Goal: Contribute content

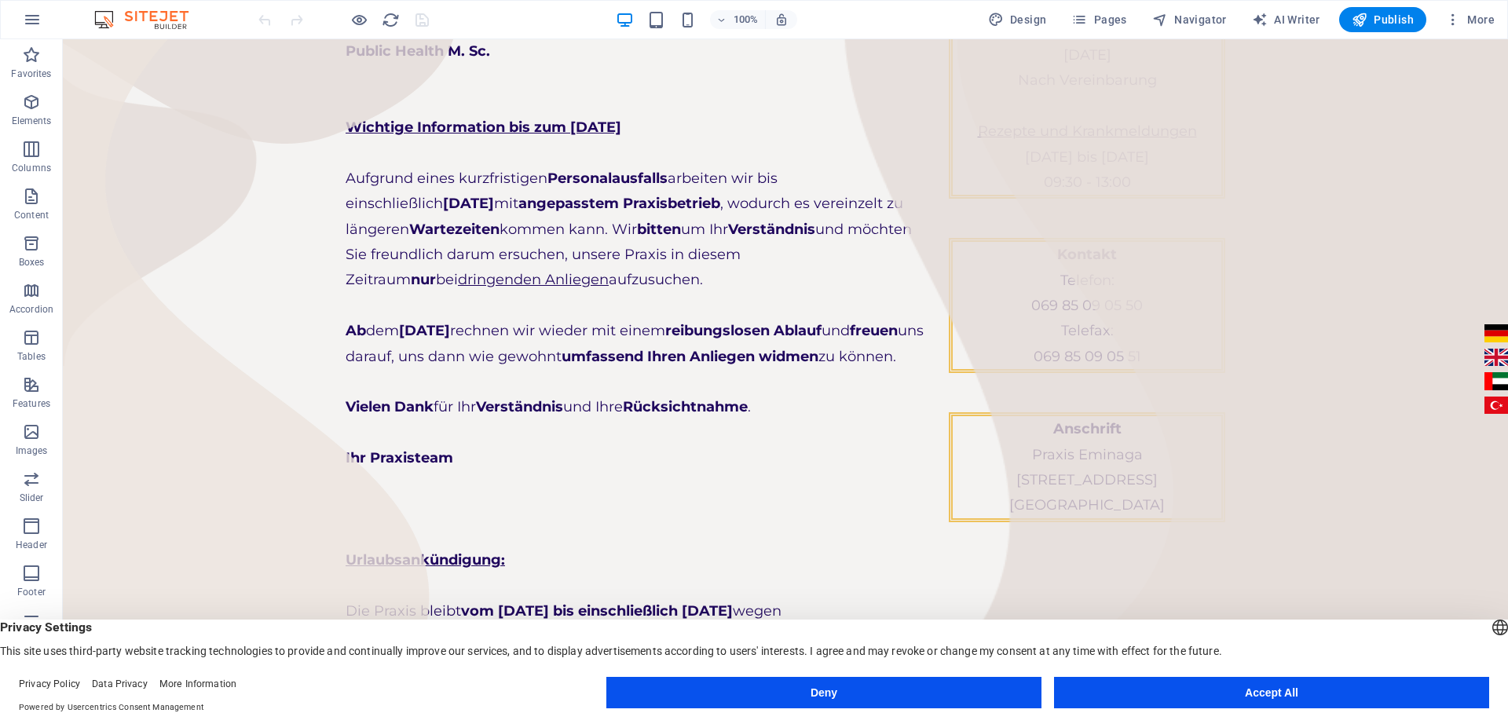
scroll to position [302, 0]
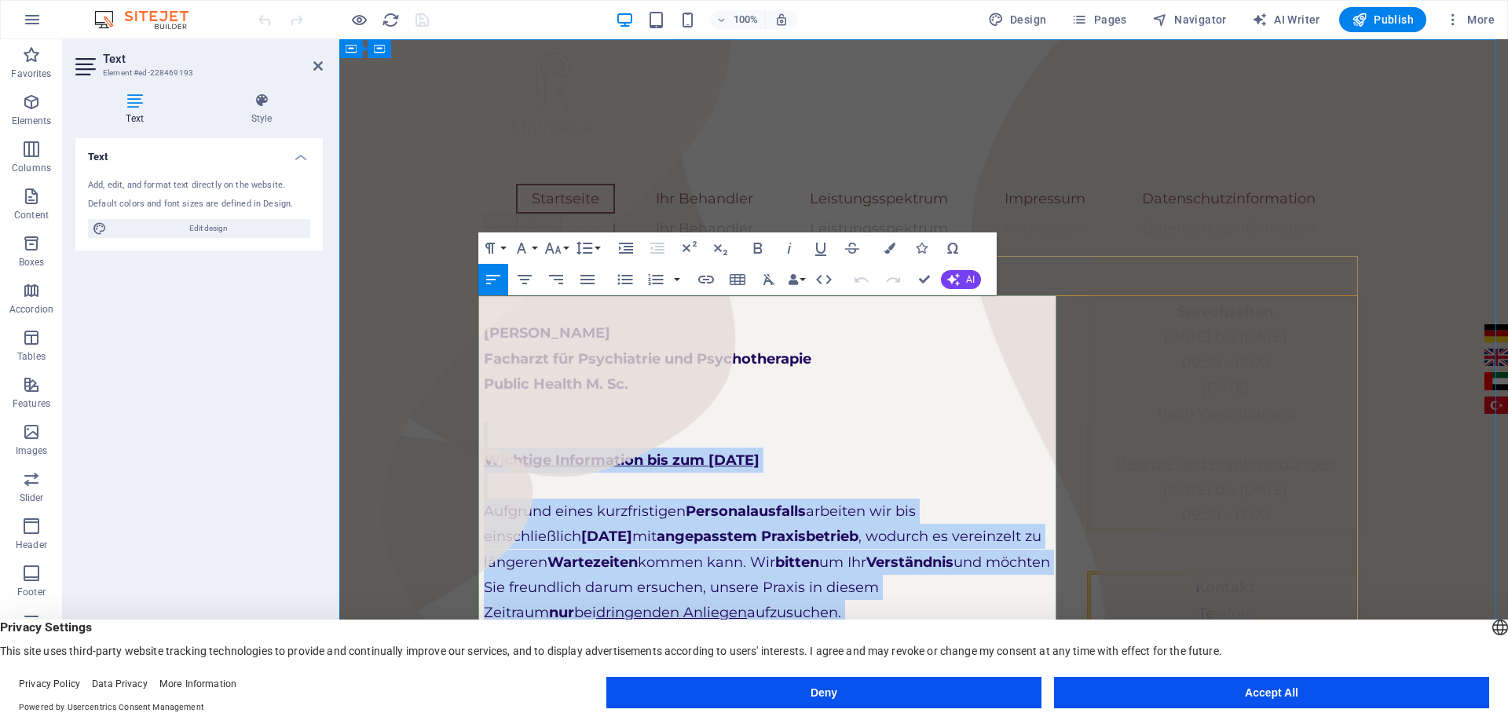
scroll to position [282, 0]
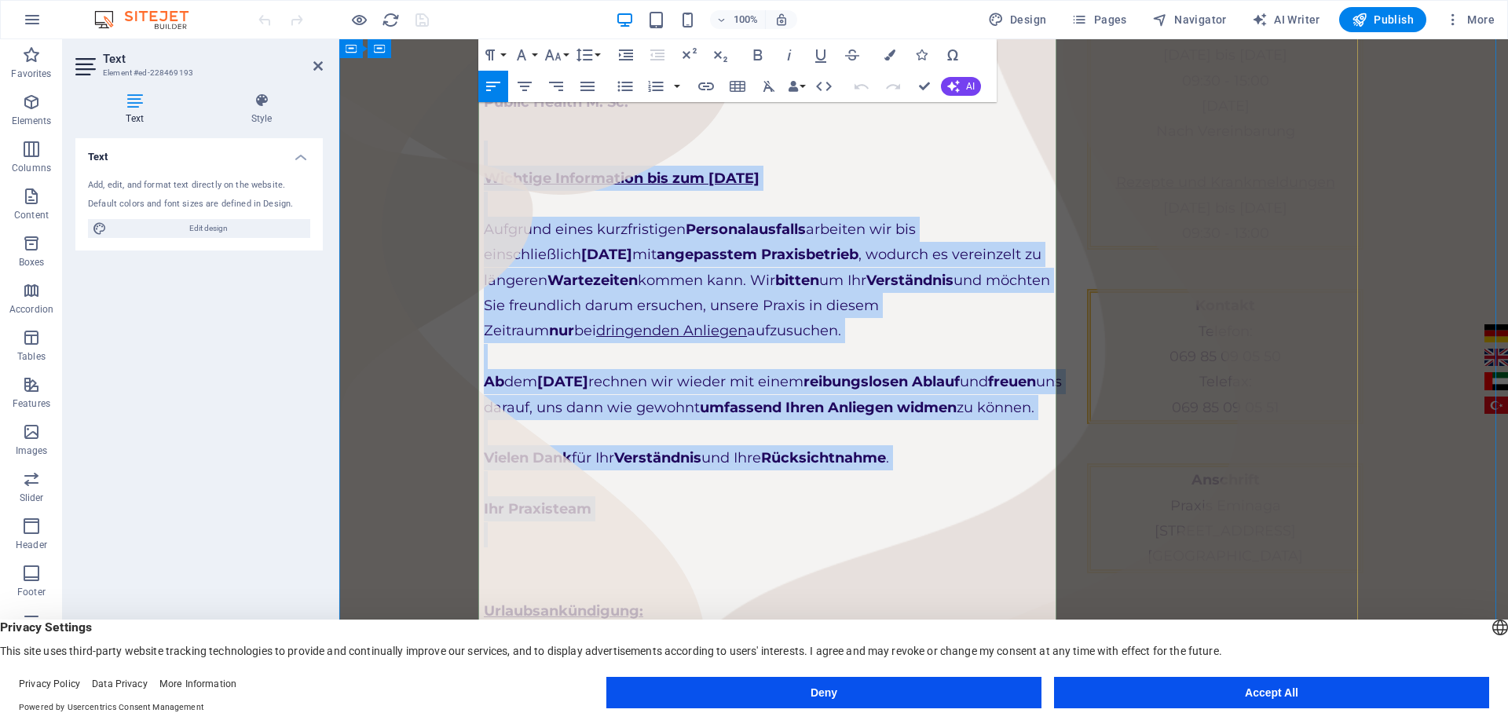
drag, startPoint x: 697, startPoint y: 442, endPoint x: 765, endPoint y: 551, distance: 128.4
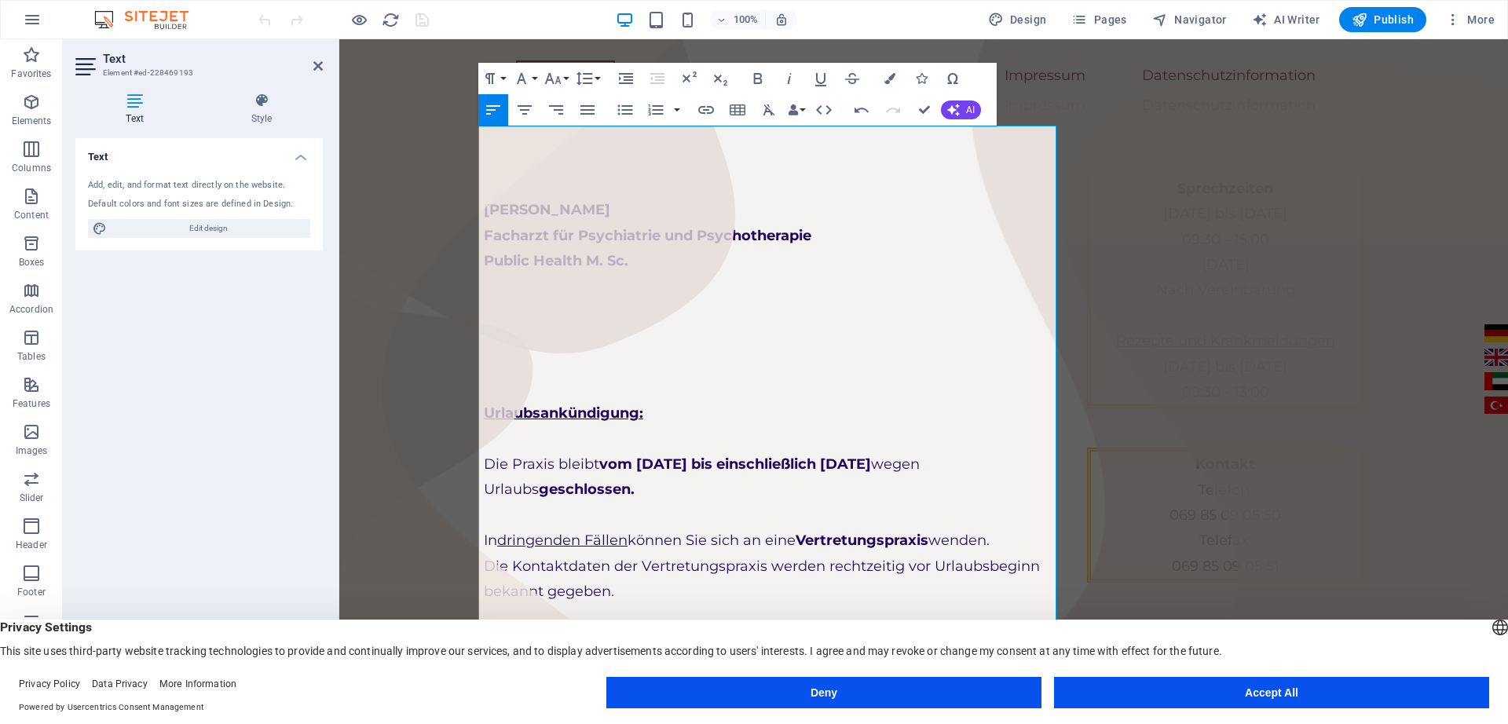
scroll to position [120, 0]
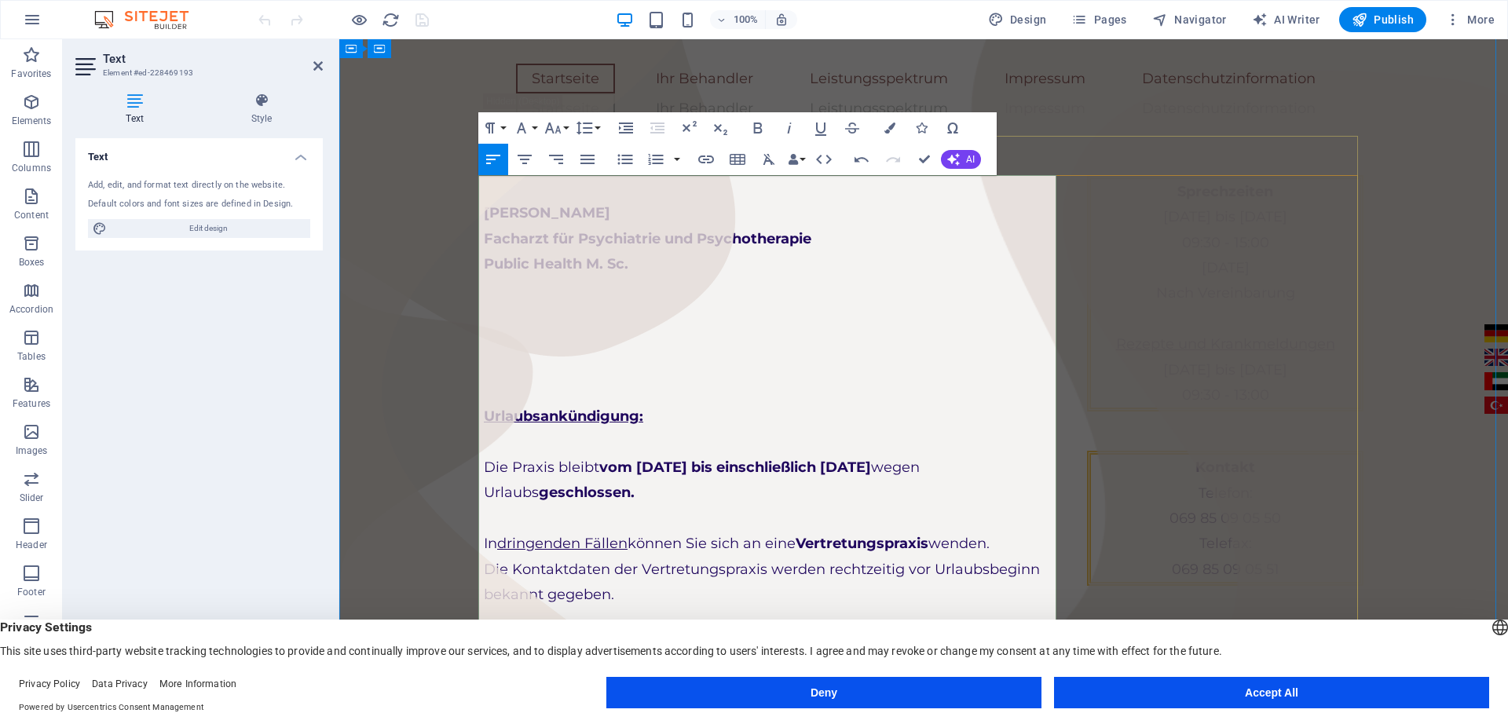
click at [725, 319] on p at bounding box center [773, 314] width 578 height 25
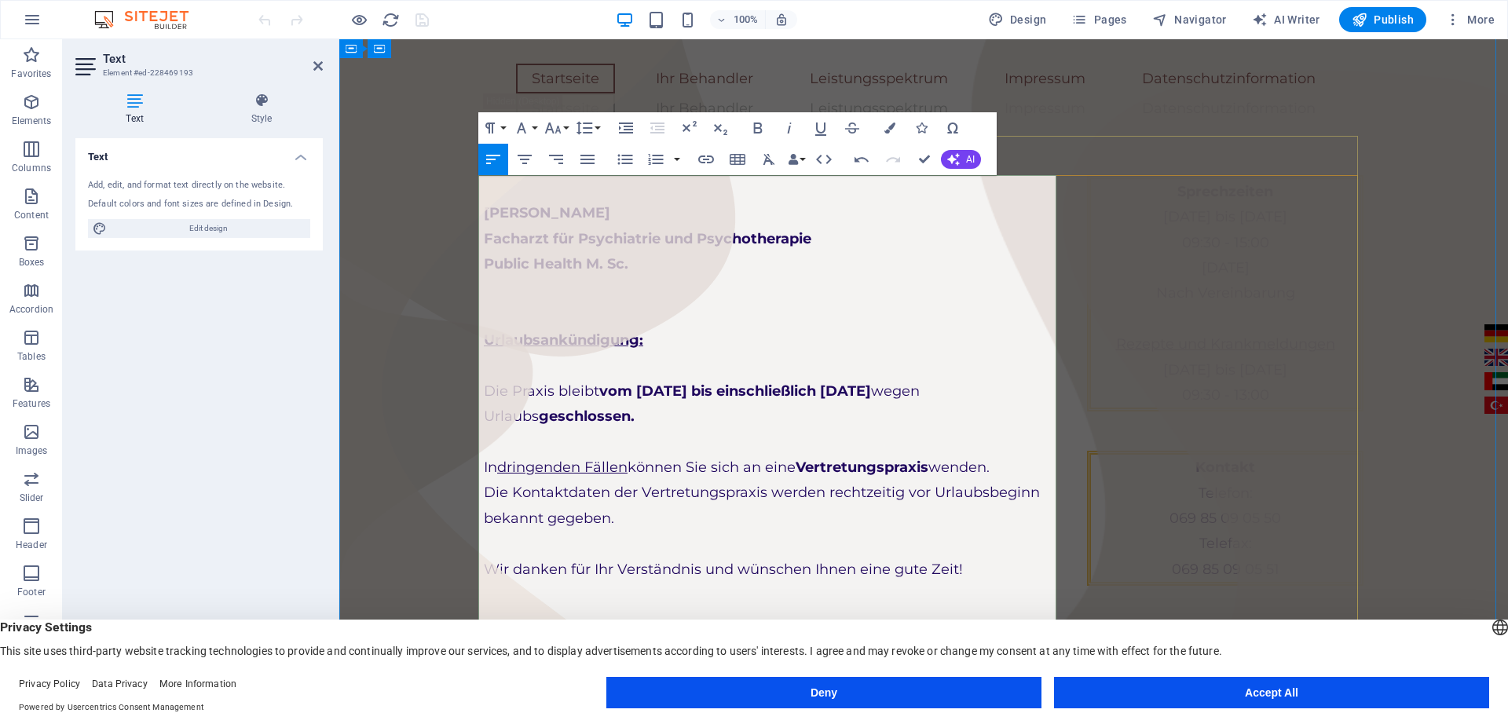
click at [653, 408] on p "Die Praxis bleibt vom [DATE] bis einschließlich [DATE] wegen Urlaubs geschlosse…" at bounding box center [773, 404] width 578 height 51
click at [950, 694] on button "Deny" at bounding box center [823, 692] width 435 height 31
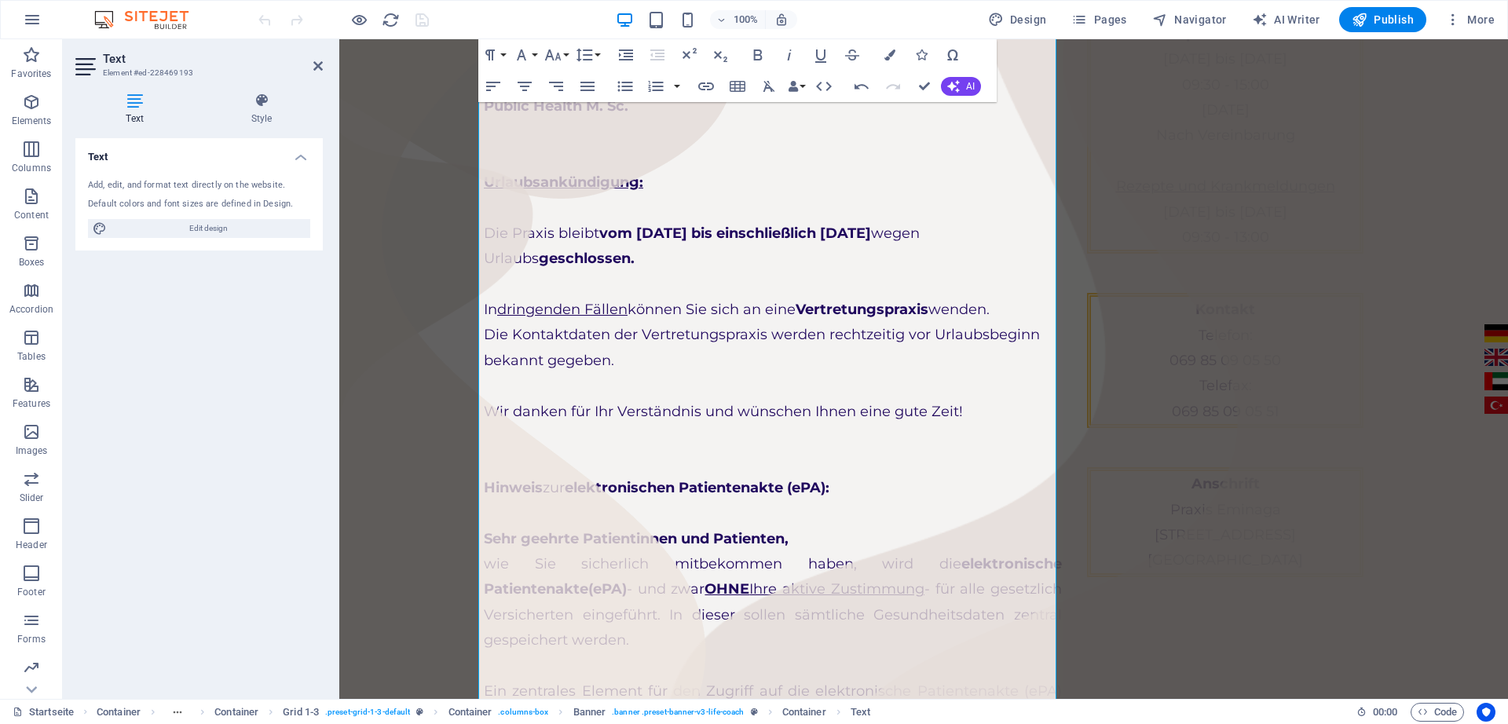
scroll to position [292, 0]
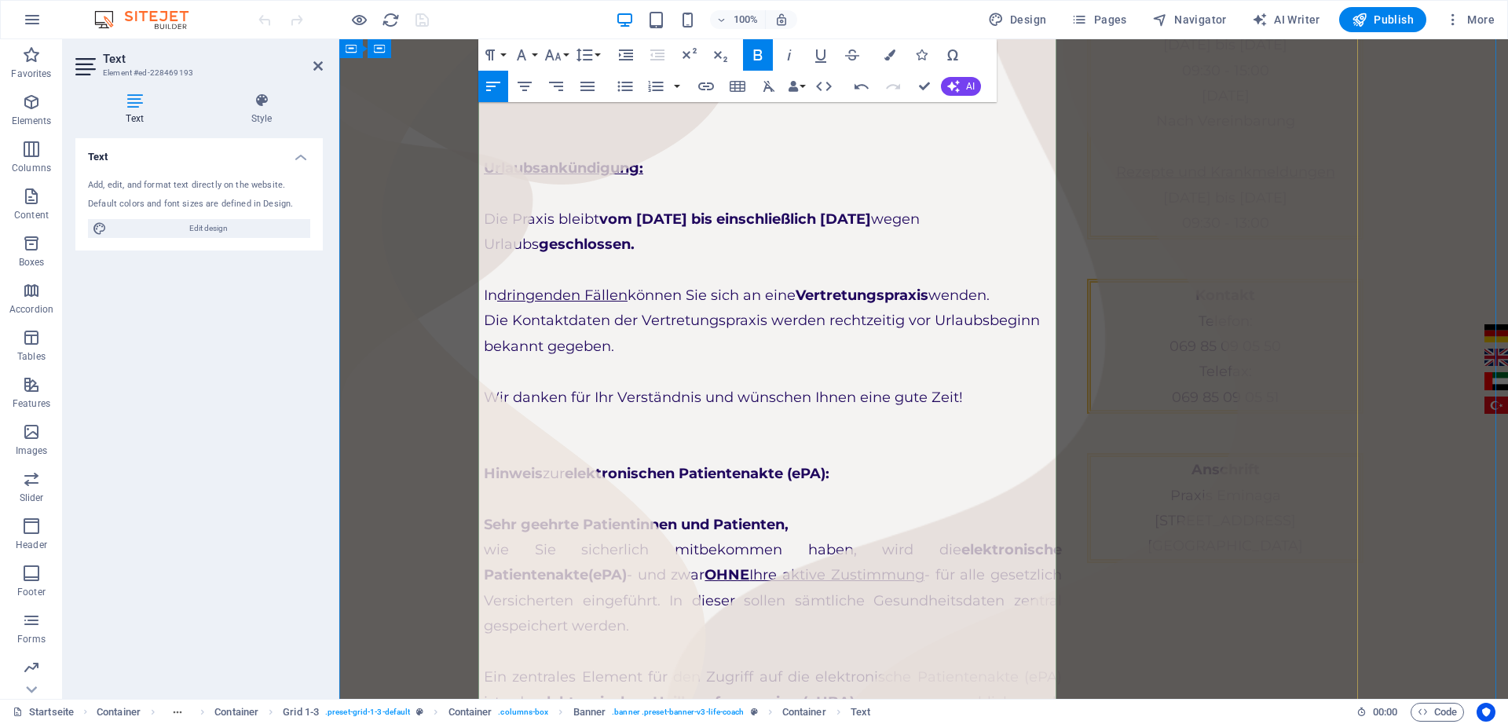
click at [720, 245] on p "Die Praxis bleibt vom [DATE] bis einschließlich [DATE] wegen Urlaubs geschlosse…" at bounding box center [773, 232] width 578 height 51
drag, startPoint x: 861, startPoint y: 251, endPoint x: 580, endPoint y: 250, distance: 281.1
click at [580, 250] on p "Die Praxis bleibt vom [DATE] bis einschließlich [DATE] wegen Urlaubs geschlosse…" at bounding box center [773, 232] width 578 height 51
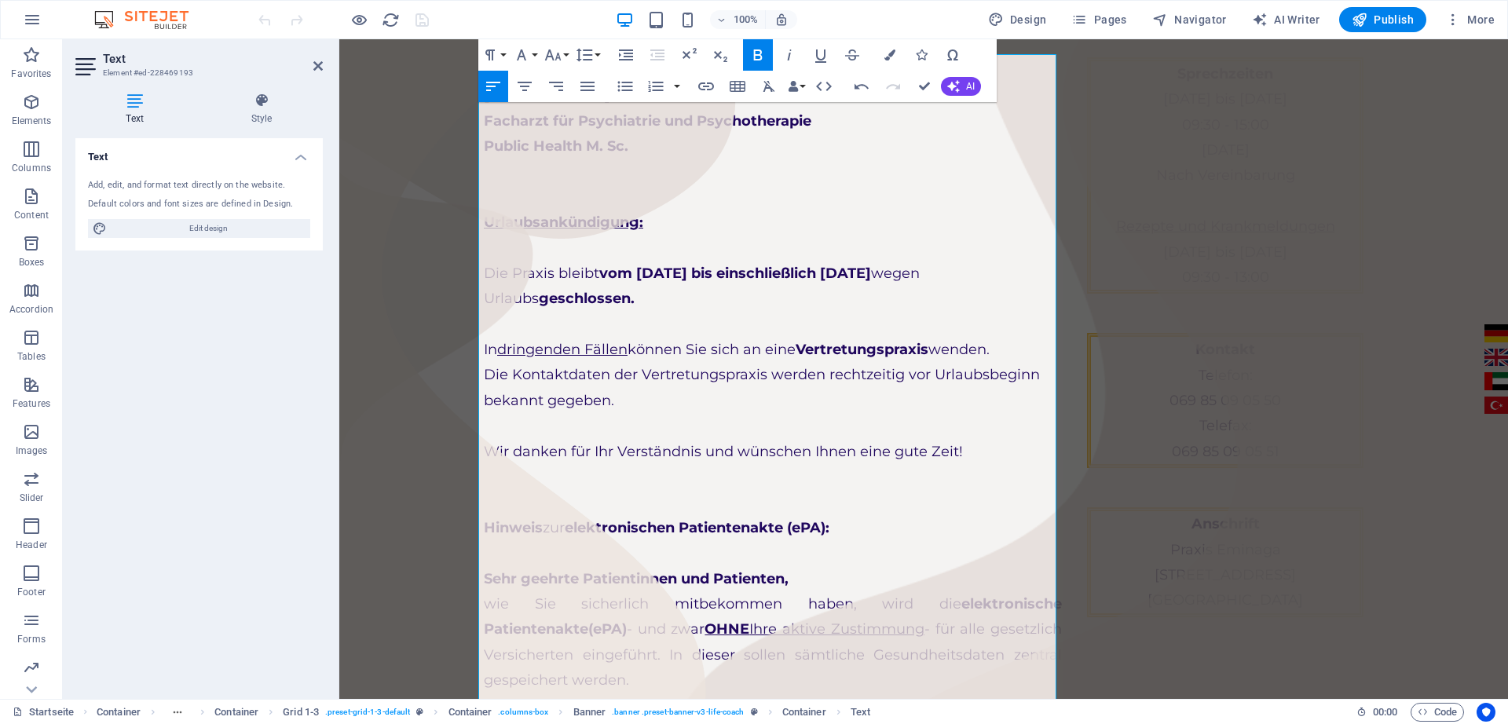
scroll to position [232, 0]
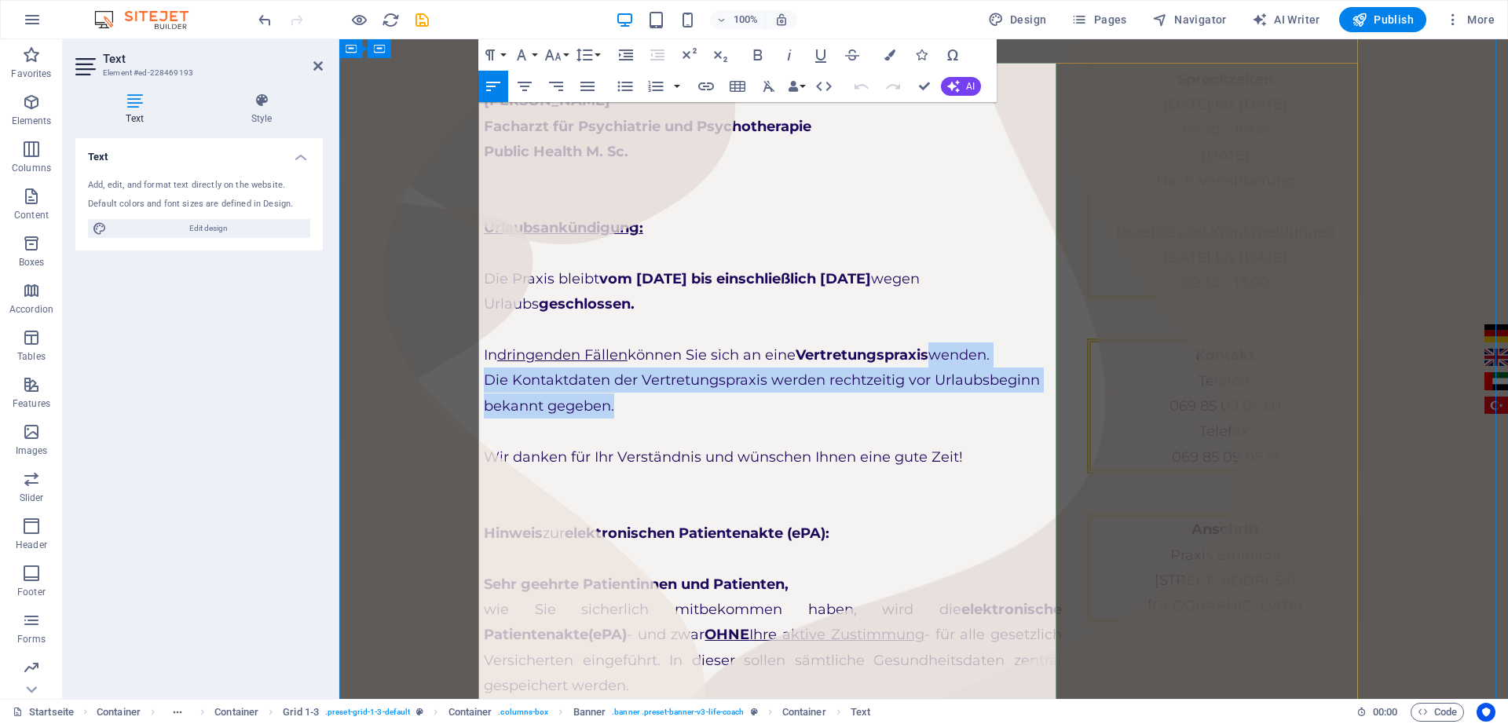
drag, startPoint x: 1026, startPoint y: 351, endPoint x: 1003, endPoint y: 418, distance: 70.8
click at [1003, 418] on p "In dringenden Fällen können Sie sich an eine Vertretungspraxis wenden. Die Kont…" at bounding box center [773, 368] width 578 height 102
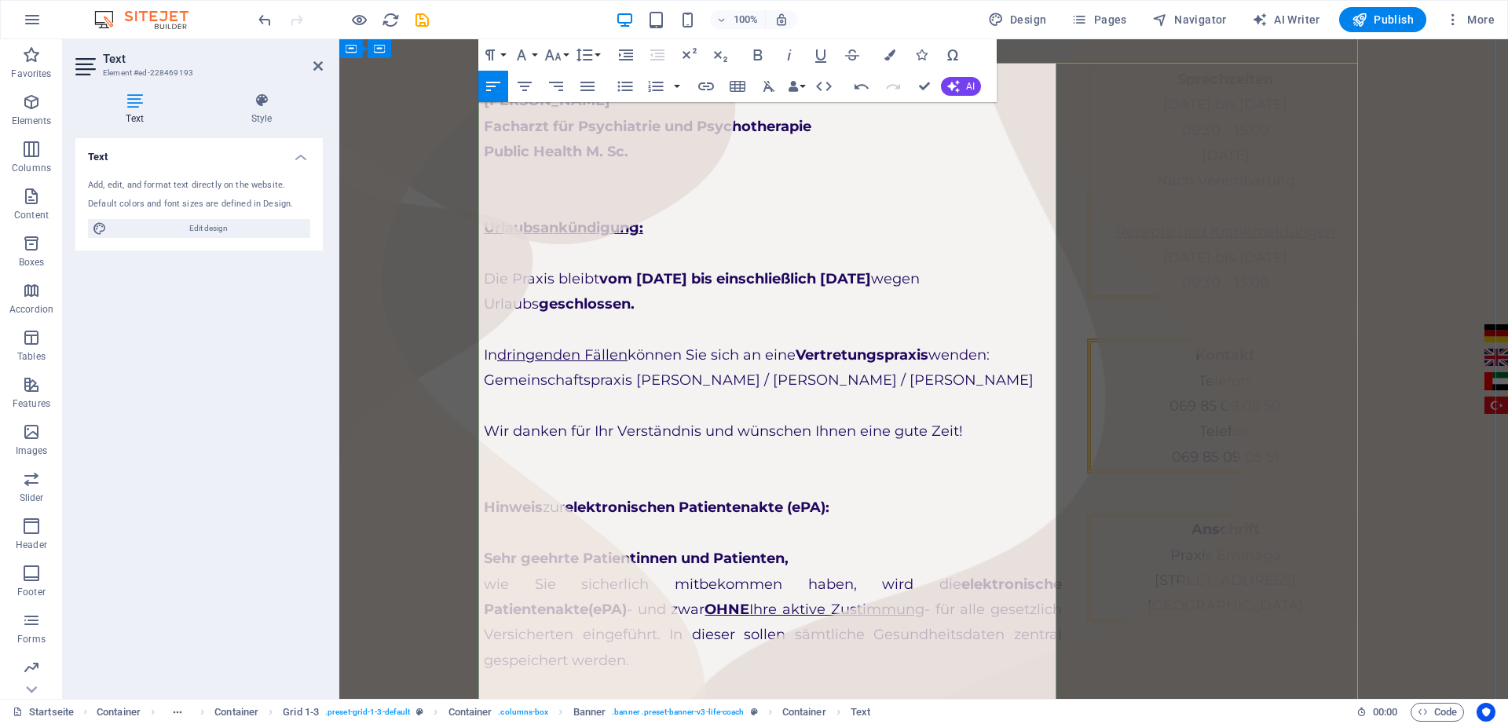
scroll to position [91, 7]
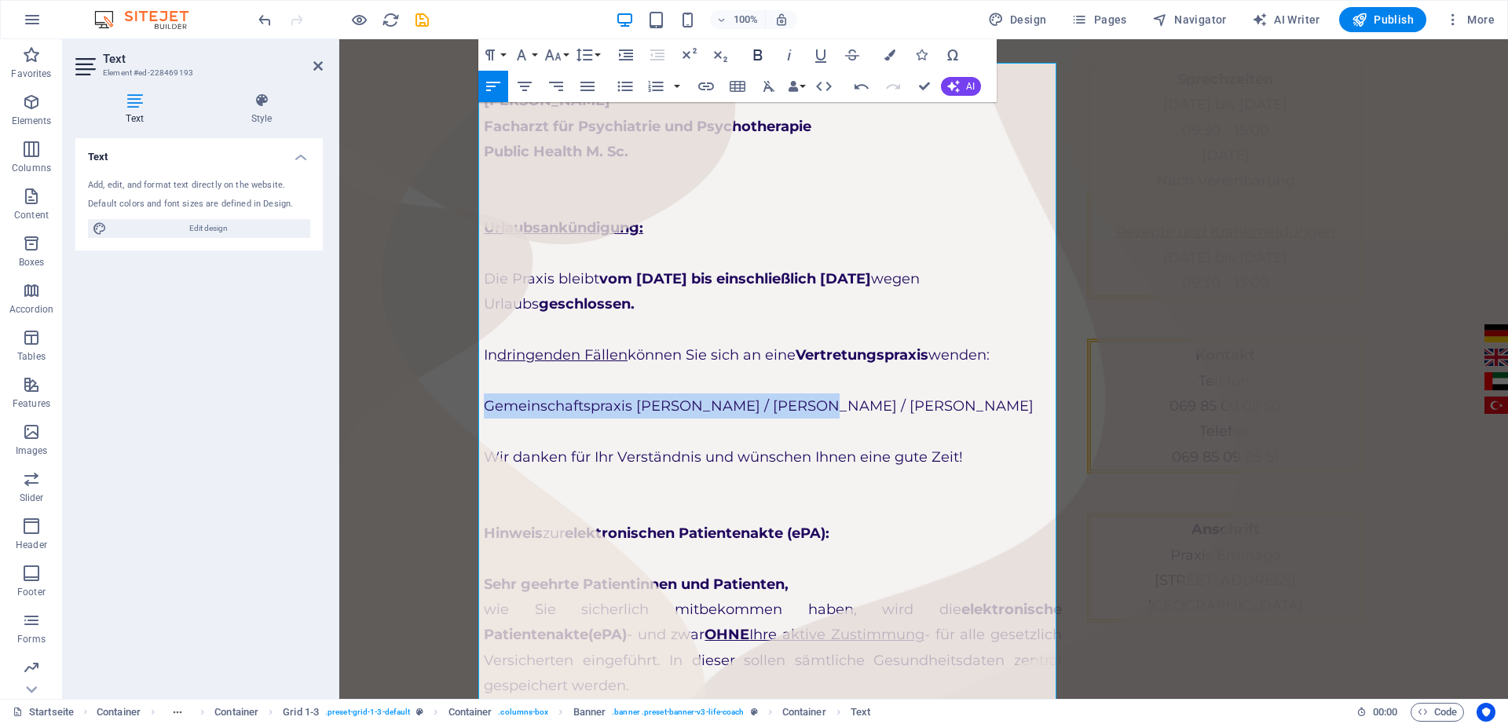
click at [760, 51] on icon "button" at bounding box center [757, 54] width 9 height 11
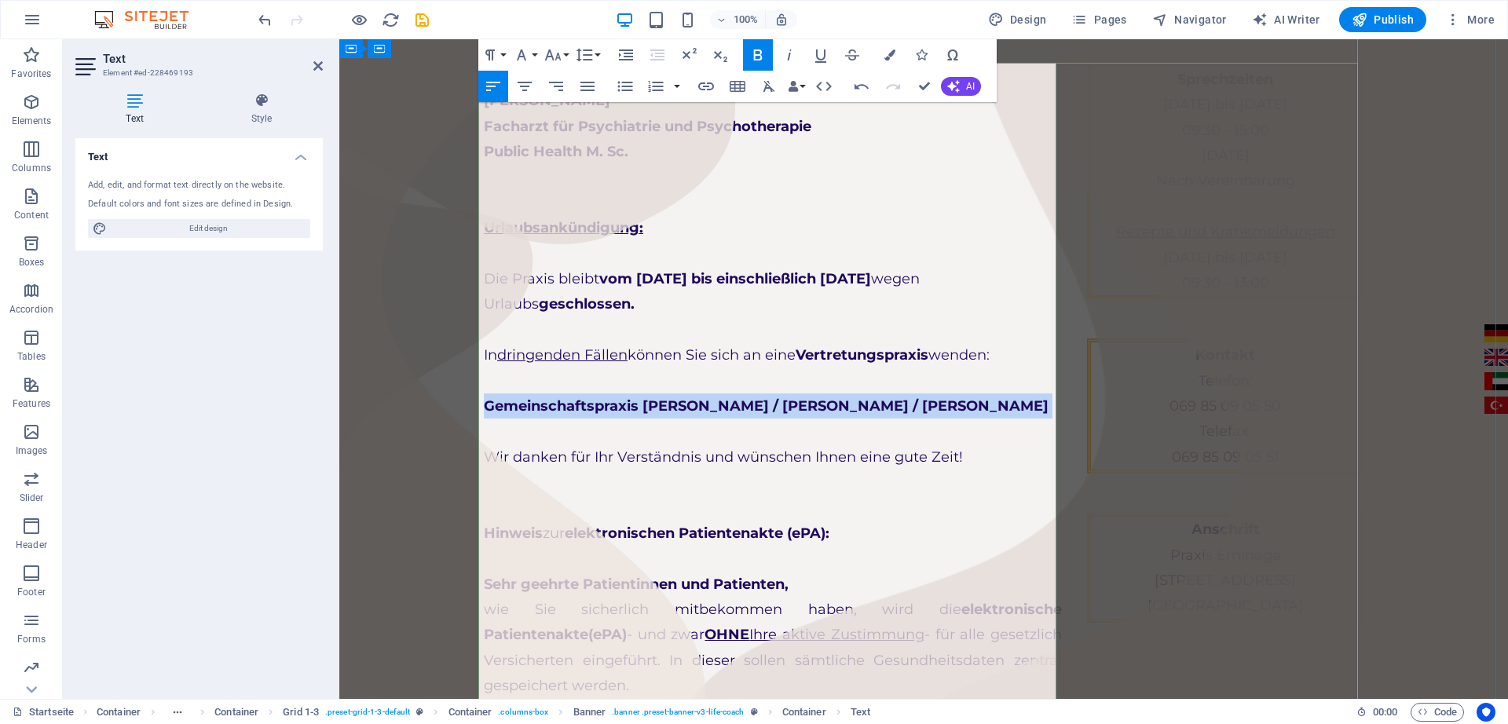
click at [847, 412] on p "Gemeinschaftspraxis [PERSON_NAME] / [PERSON_NAME] / [PERSON_NAME]" at bounding box center [773, 405] width 578 height 25
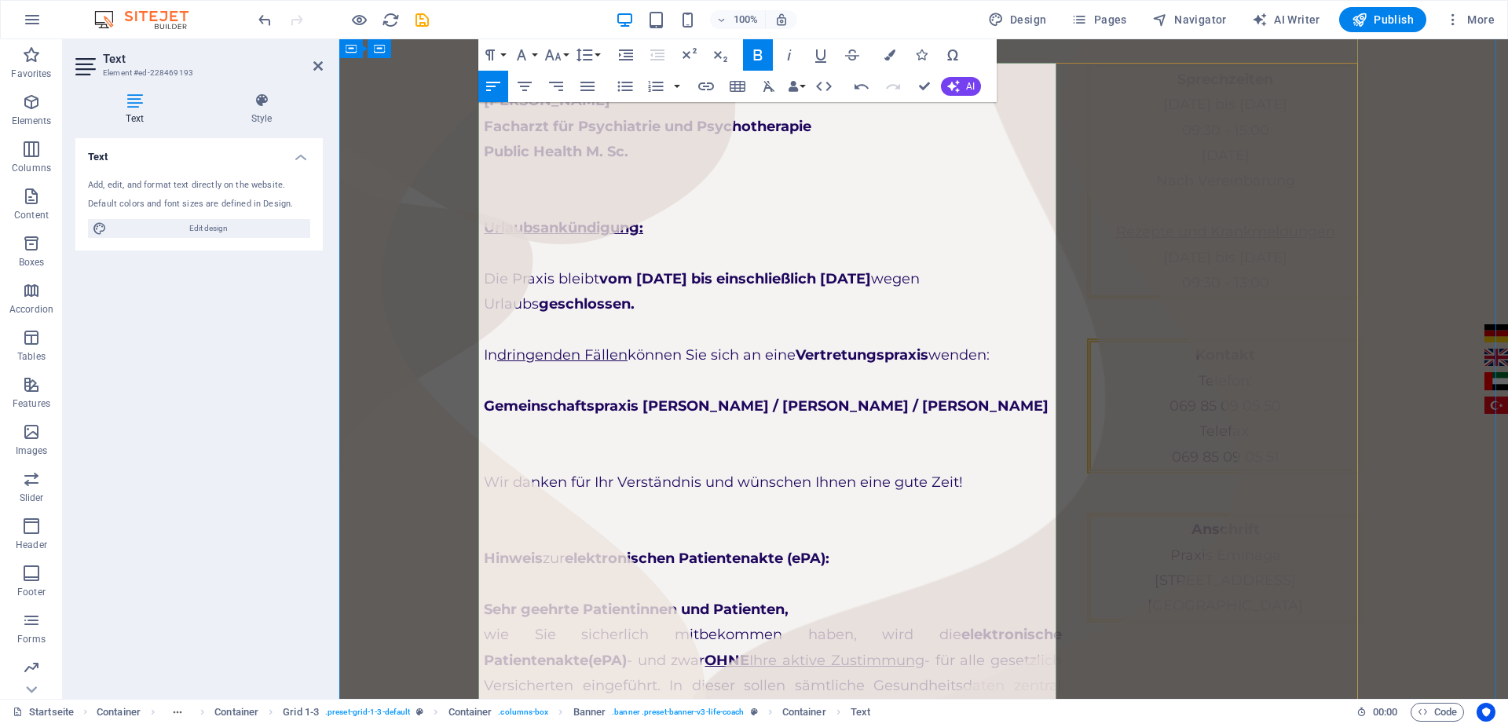
click at [837, 415] on p "Gemeinschaftspraxis [PERSON_NAME] / [PERSON_NAME] / [PERSON_NAME]" at bounding box center [773, 405] width 578 height 25
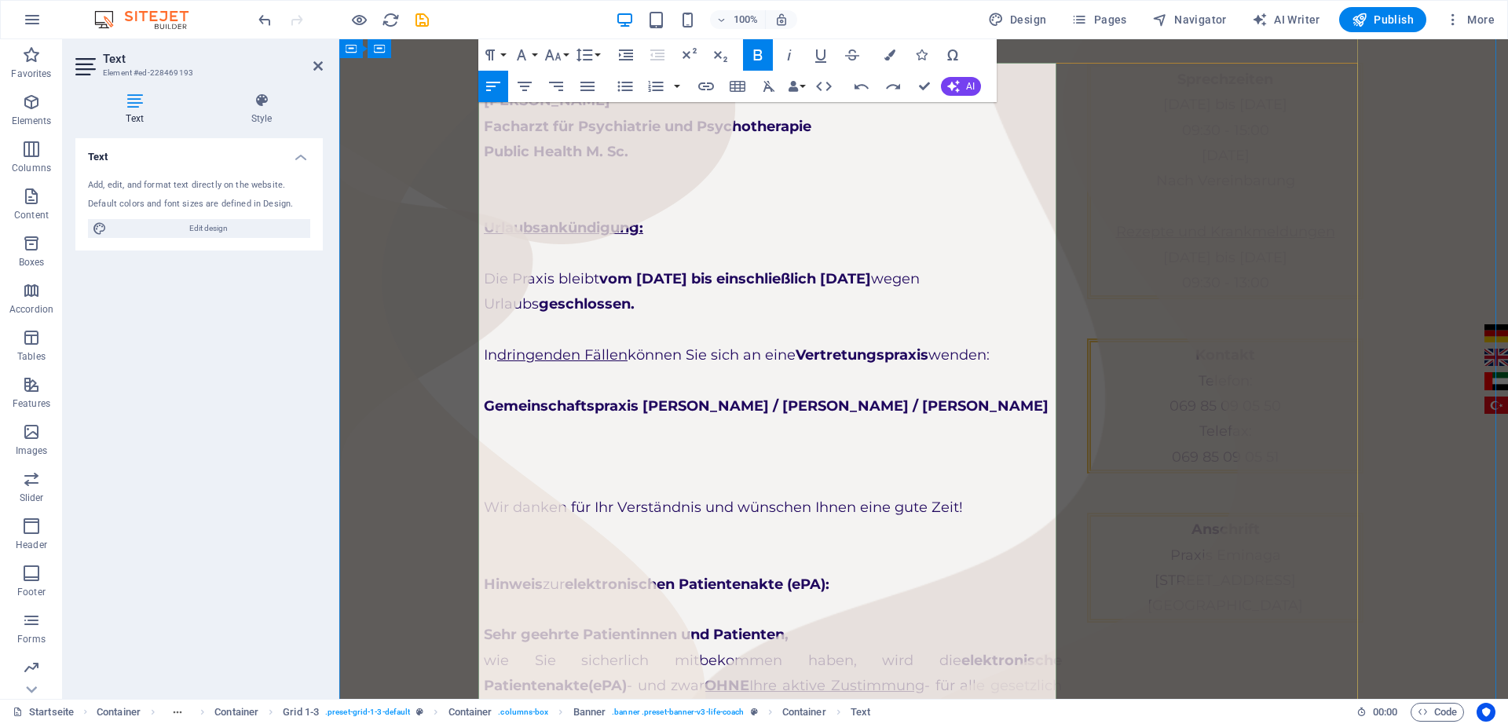
click at [576, 422] on p "​" at bounding box center [773, 431] width 578 height 25
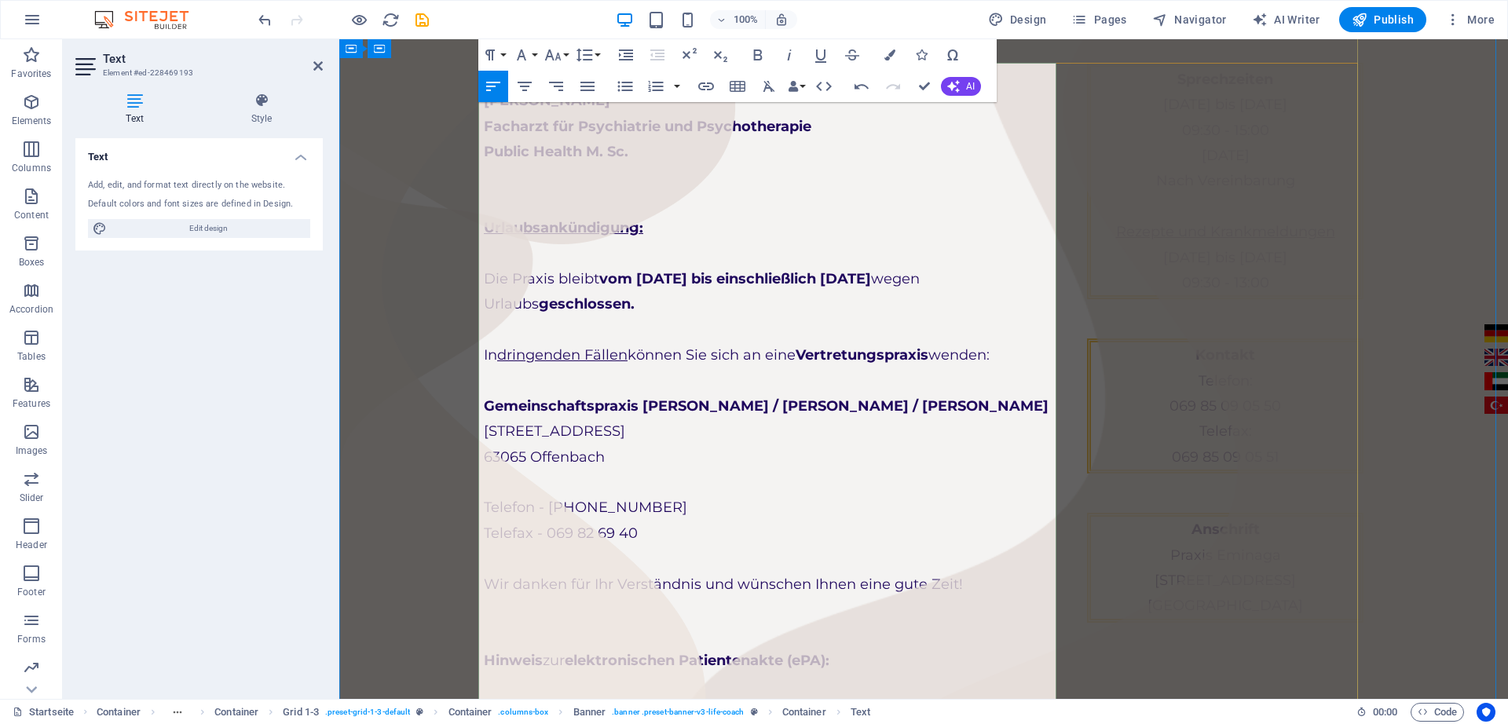
click at [856, 610] on p at bounding box center [773, 609] width 578 height 25
click at [618, 492] on p at bounding box center [773, 482] width 578 height 25
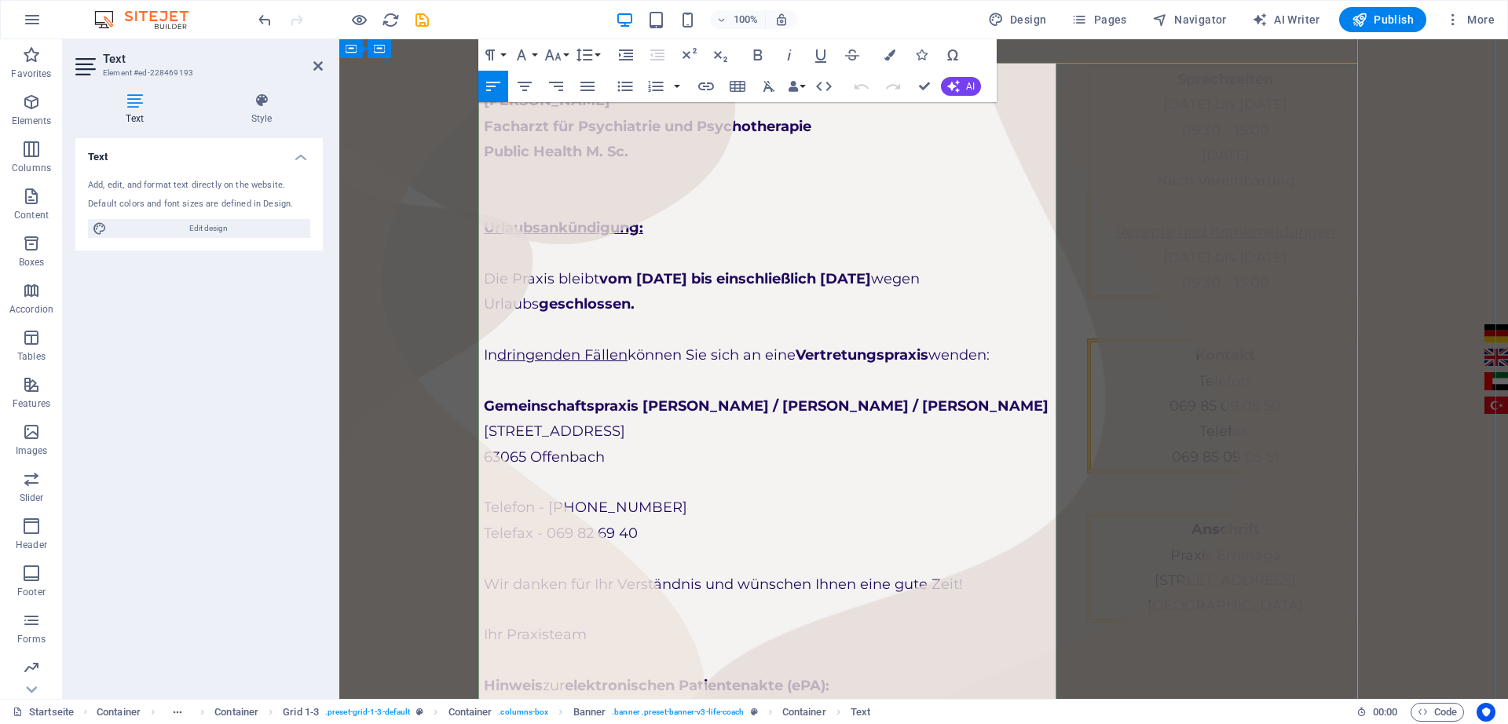
click at [631, 636] on p "Ihr Praxisteam" at bounding box center [773, 634] width 578 height 25
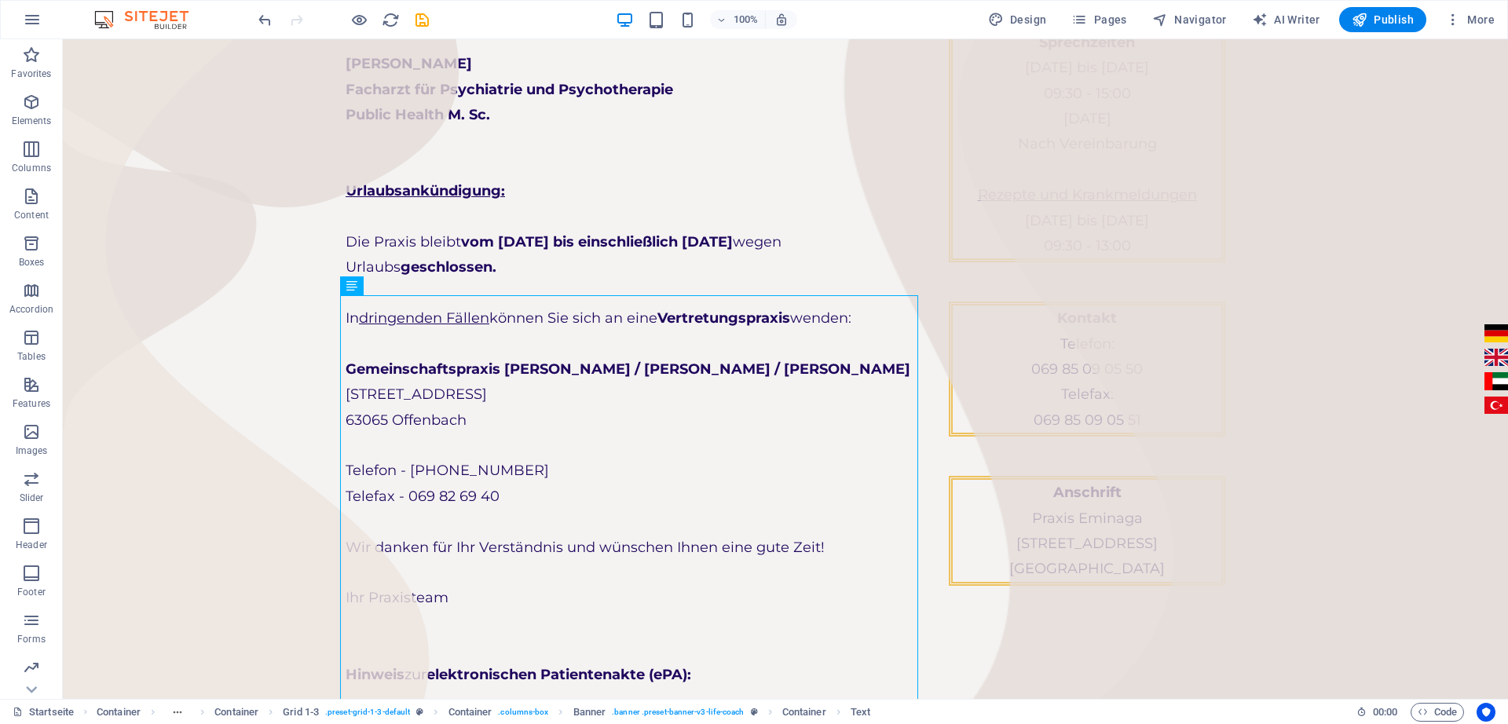
scroll to position [0, 0]
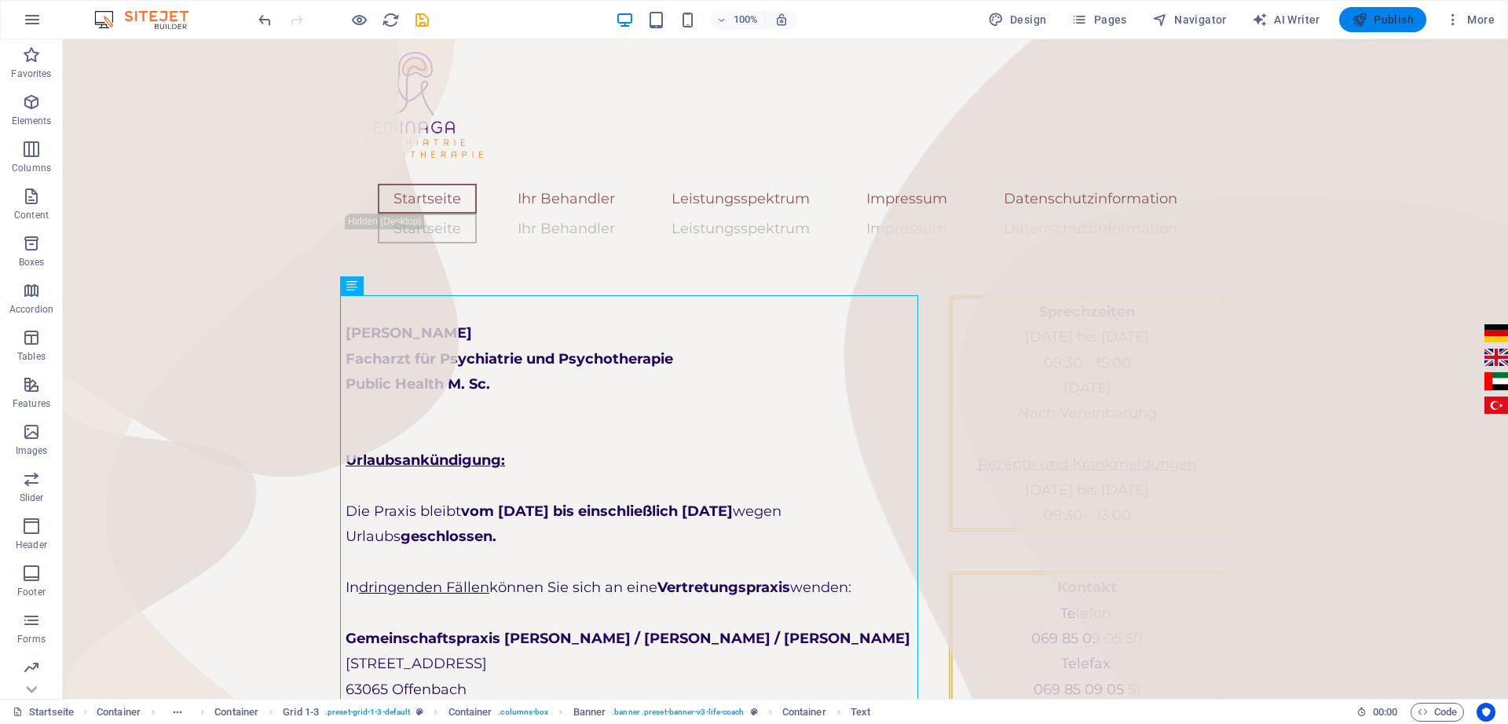
click at [1388, 24] on span "Publish" at bounding box center [1382, 20] width 62 height 16
